Goal: Task Accomplishment & Management: Complete application form

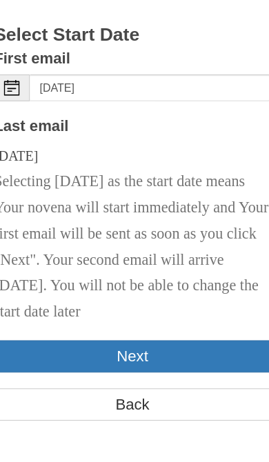
scroll to position [214, 0]
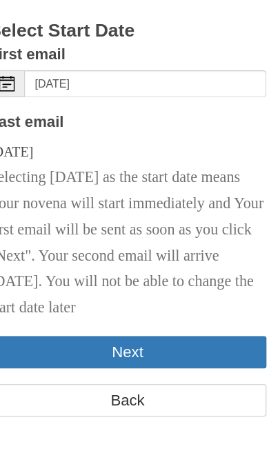
click at [156, 351] on button "Next" at bounding box center [134, 365] width 242 height 28
click at [165, 351] on button "Next" at bounding box center [134, 365] width 242 height 28
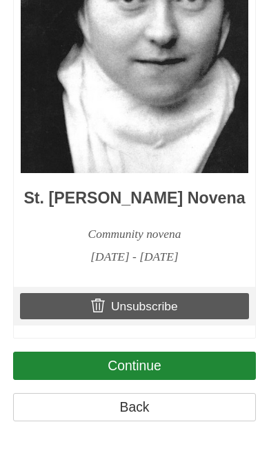
scroll to position [4622, 0]
click at [190, 380] on link "Continue" at bounding box center [134, 365] width 242 height 28
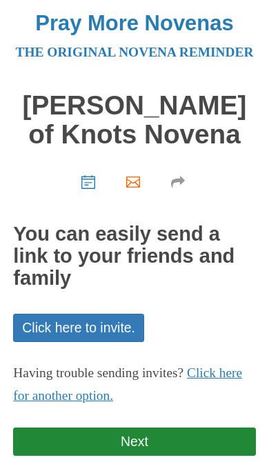
click at [178, 456] on link "Next" at bounding box center [134, 441] width 242 height 28
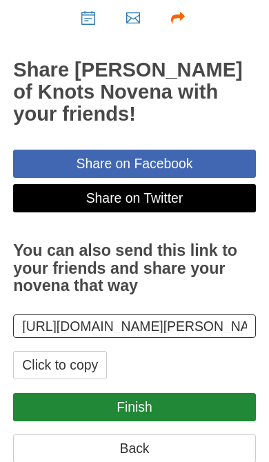
scroll to position [187, 0]
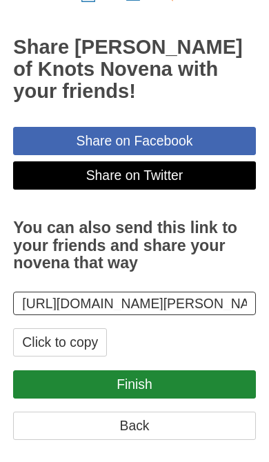
click at [203, 356] on div "https://www.praymorenovenas.com/mary-undoer-knots-novena/1249577 Click to copy" at bounding box center [134, 324] width 242 height 65
click at [189, 398] on link "Finish" at bounding box center [134, 384] width 242 height 28
